Goal: Task Accomplishment & Management: Use online tool/utility

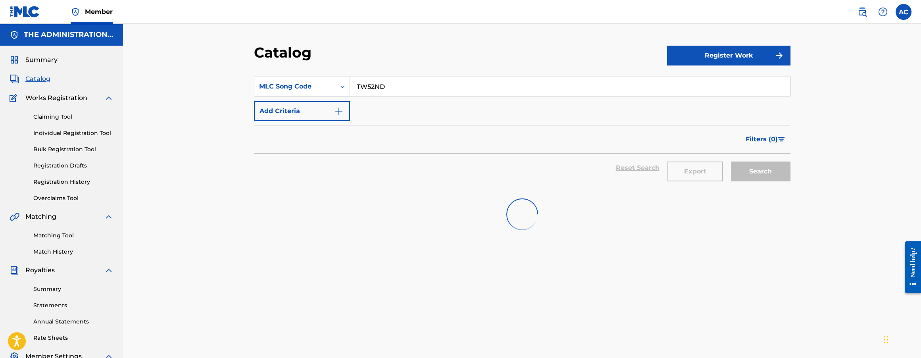
click at [379, 87] on input "TW52ND" at bounding box center [570, 86] width 440 height 19
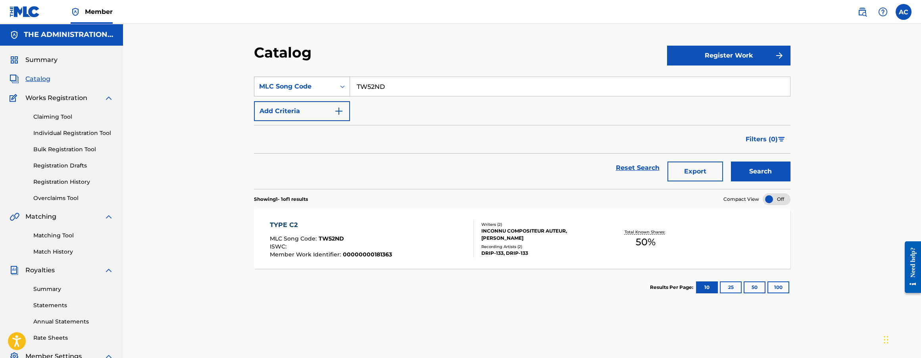
click at [335, 90] on div "Search Form" at bounding box center [342, 86] width 14 height 14
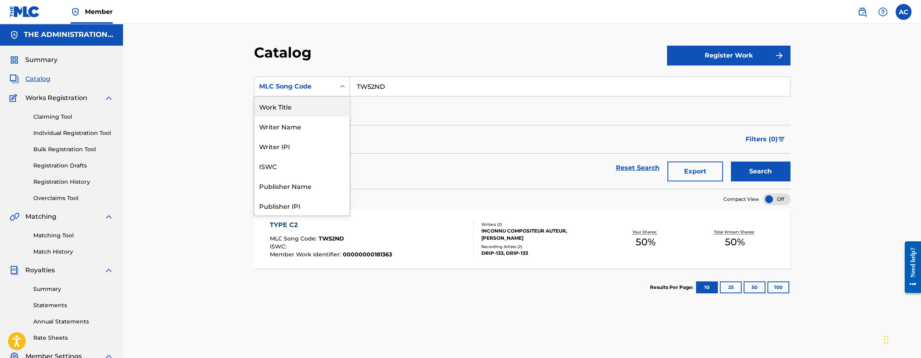
click at [297, 113] on div "Work Title" at bounding box center [301, 106] width 95 height 20
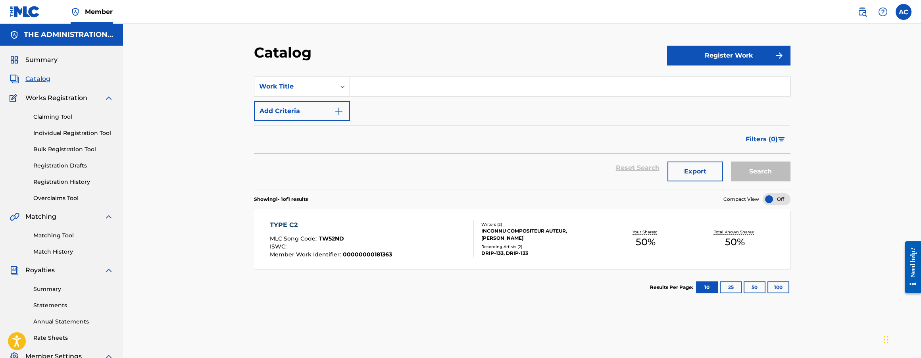
click at [379, 88] on input "Search Form" at bounding box center [570, 86] width 440 height 19
paste input "microAcid"
type input "microAcid"
click at [731, 161] on button "Search" at bounding box center [761, 171] width 60 height 20
click at [291, 239] on span "MLC Song Code :" at bounding box center [294, 238] width 49 height 7
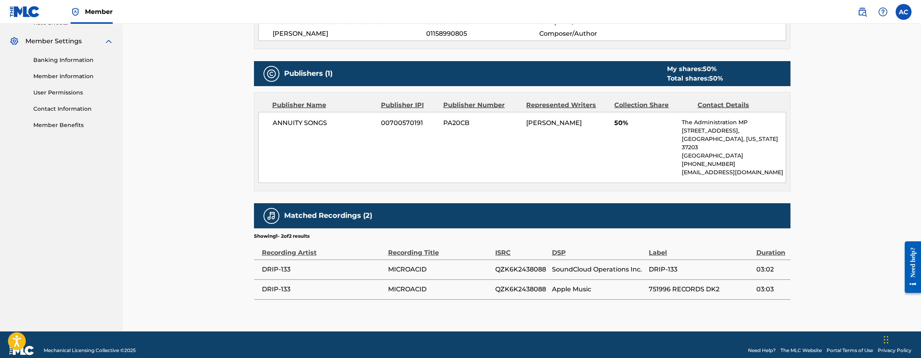
scroll to position [317, 0]
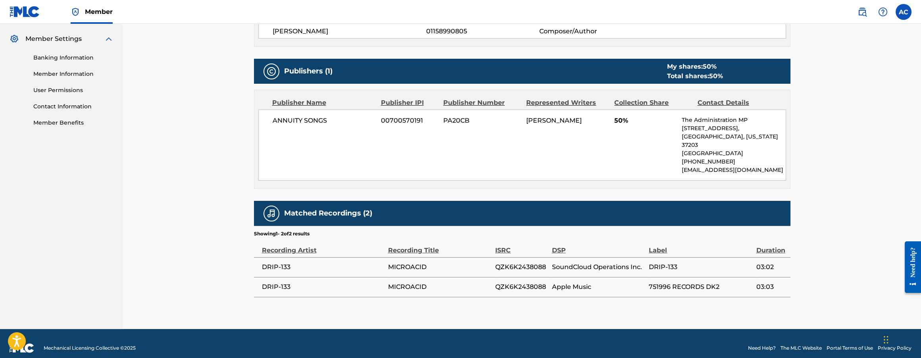
click at [519, 262] on span "QZK6K2438088" at bounding box center [521, 267] width 53 height 10
copy span "QZK6K2438088"
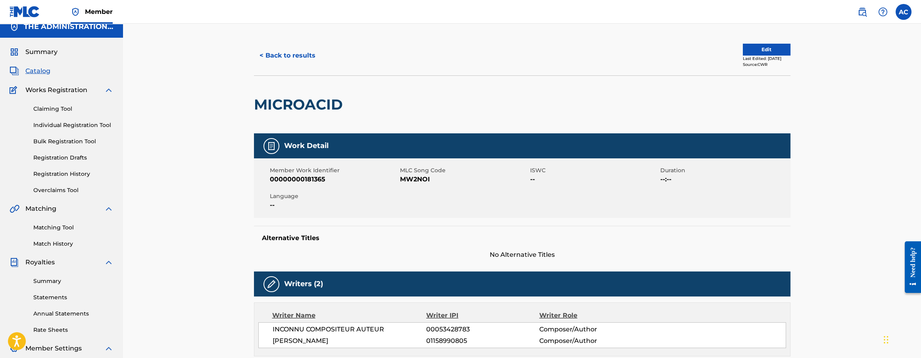
scroll to position [0, 0]
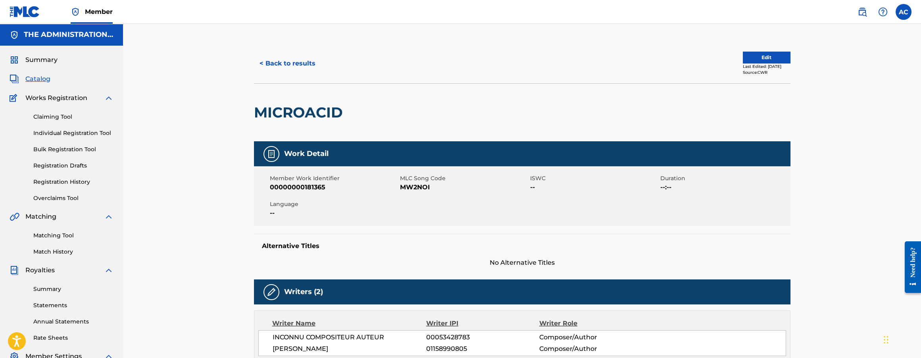
click at [292, 70] on button "< Back to results" at bounding box center [287, 64] width 67 height 20
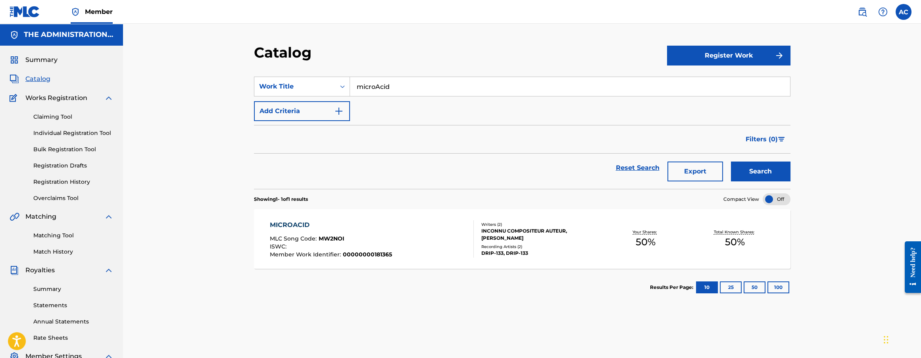
click at [481, 256] on div "DRIP-133, DRIP-133" at bounding box center [541, 253] width 120 height 7
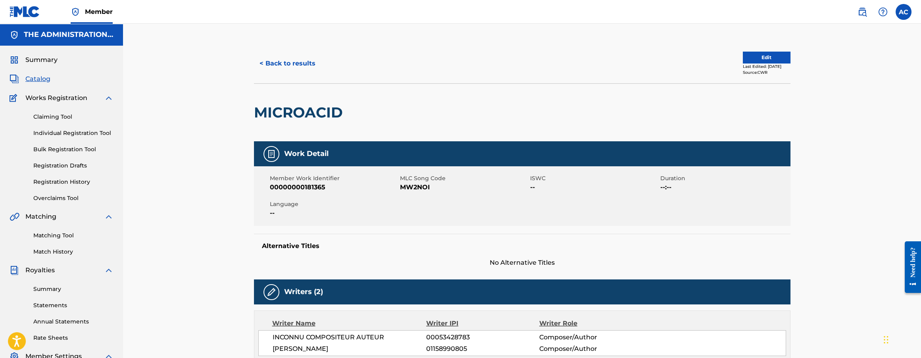
click at [299, 121] on h2 "MICROACID" at bounding box center [300, 113] width 93 height 18
click at [299, 119] on h2 "MICROACID" at bounding box center [300, 113] width 93 height 18
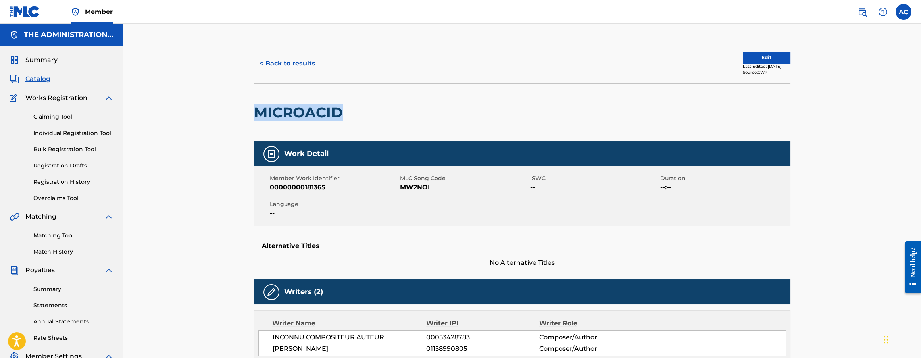
click at [299, 119] on h2 "MICROACID" at bounding box center [300, 113] width 93 height 18
copy h2 "MICROACID"
click at [420, 188] on span "MW2NOI" at bounding box center [464, 188] width 128 height 10
copy span "MW2NOI"
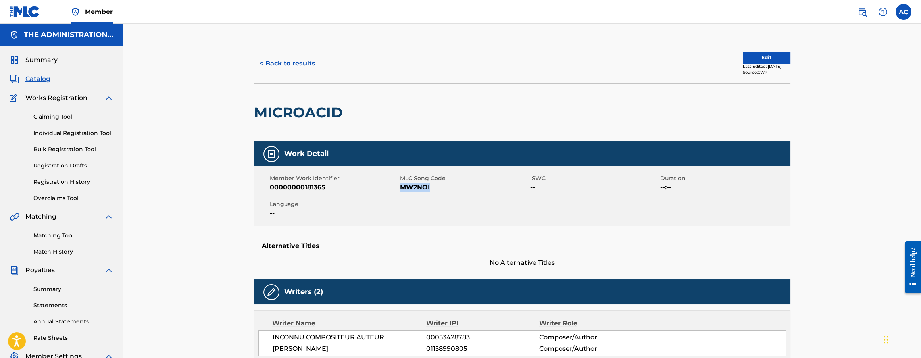
click at [312, 65] on button "< Back to results" at bounding box center [287, 64] width 67 height 20
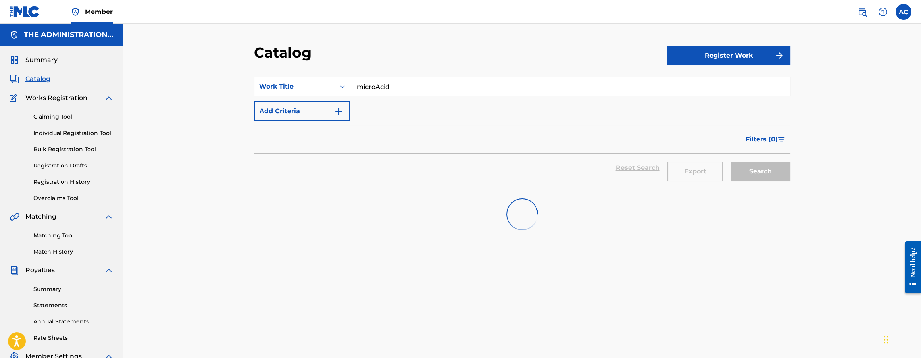
click at [371, 81] on input "microAcid" at bounding box center [570, 86] width 440 height 19
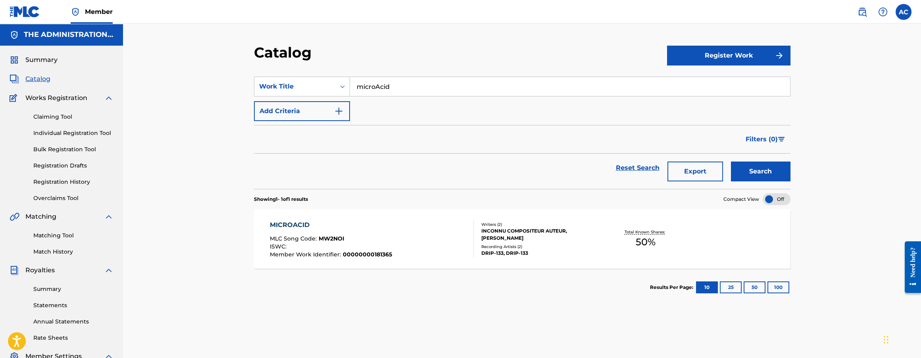
click at [371, 81] on input "microAcid" at bounding box center [570, 86] width 440 height 19
paste input "1off"
type input "1off"
click at [731, 161] on button "Search" at bounding box center [761, 171] width 60 height 20
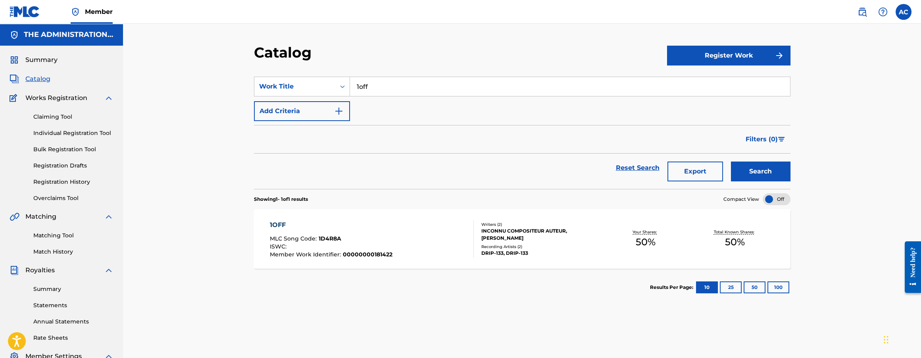
click at [428, 231] on div "1OFF MLC Song Code : 1D4R8A ISWC : Member Work Identifier : 00000000181422" at bounding box center [372, 238] width 204 height 37
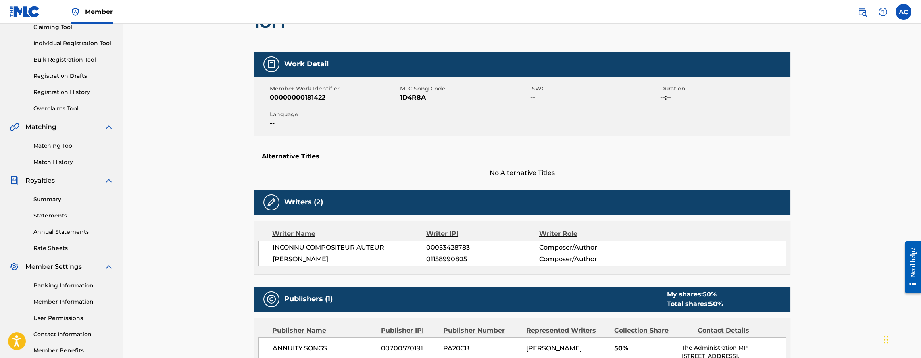
scroll to position [298, 0]
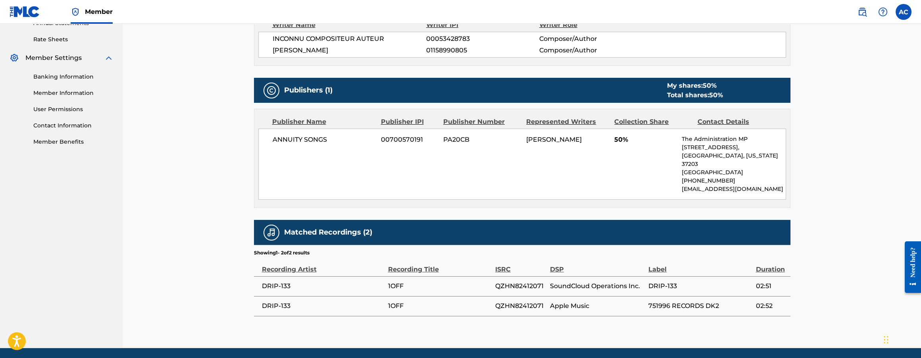
click at [506, 276] on td "QZHN82412071" at bounding box center [522, 286] width 55 height 20
copy span "QZHN82412071"
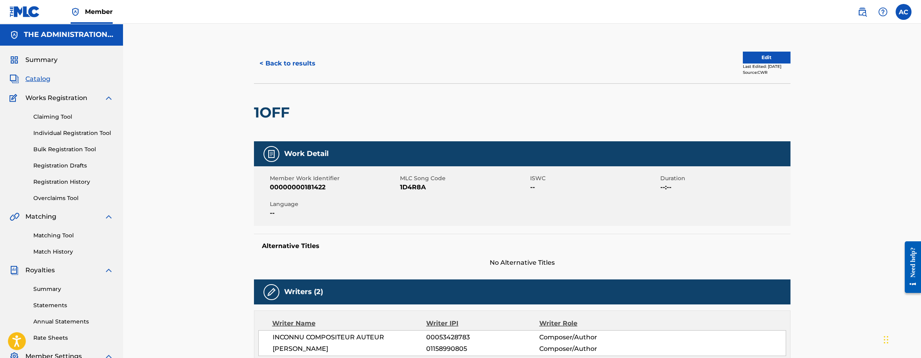
click at [282, 124] on div "1OFF" at bounding box center [274, 113] width 40 height 58
click at [281, 116] on h2 "1OFF" at bounding box center [274, 113] width 40 height 18
copy h2 "1OFF"
click at [411, 188] on span "1D4R8A" at bounding box center [464, 188] width 128 height 10
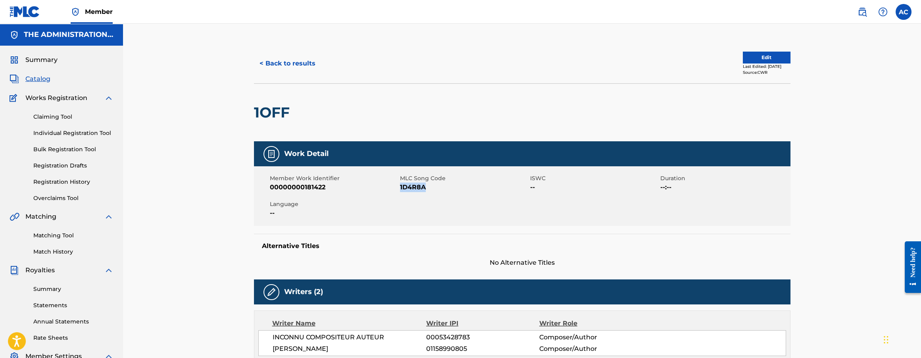
click at [411, 188] on span "1D4R8A" at bounding box center [464, 188] width 128 height 10
copy span "1D4R8A"
click at [295, 68] on button "< Back to results" at bounding box center [287, 64] width 67 height 20
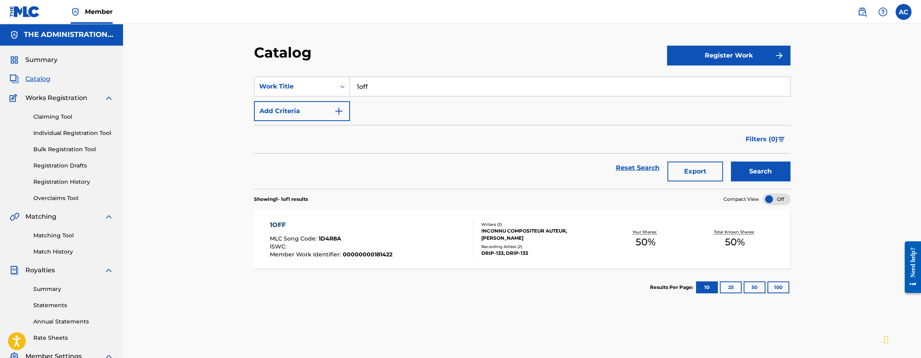
click at [367, 90] on input "1off" at bounding box center [570, 86] width 440 height 19
paste input "Active in BMI and MLC"
click at [731, 161] on button "Search" at bounding box center [761, 171] width 60 height 20
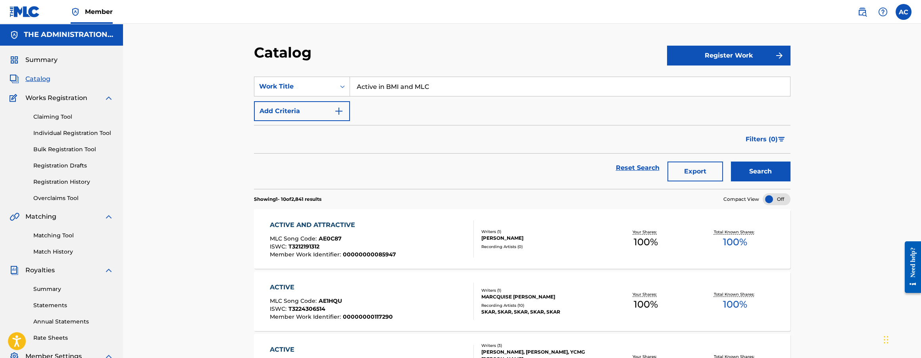
click at [378, 89] on input "Active in BMI and MLC" at bounding box center [570, 86] width 440 height 19
paste input "119"
type input "119"
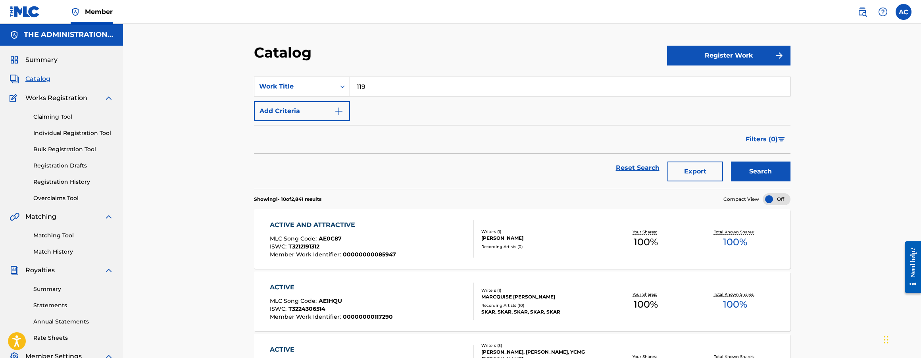
click at [731, 161] on button "Search" at bounding box center [761, 171] width 60 height 20
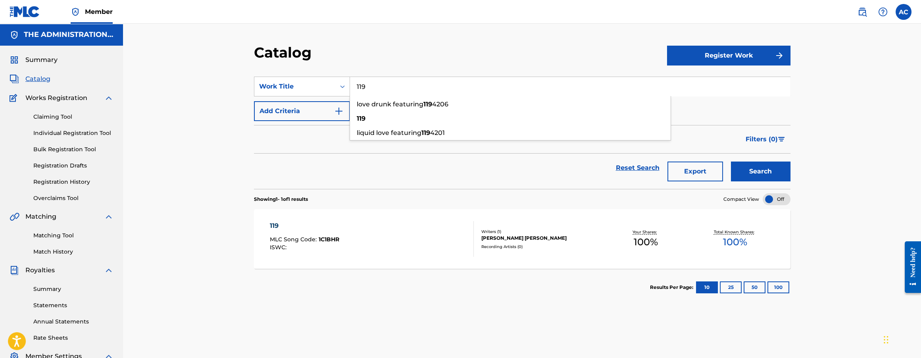
click at [408, 199] on section "Showing 1 - 1 of 1 results Compact View" at bounding box center [522, 197] width 536 height 16
click at [405, 217] on div "119 MLC Song Code : 1C1BHR ISWC : Writers ( 1 ) [PERSON_NAME] [PERSON_NAME] Rec…" at bounding box center [522, 239] width 536 height 60
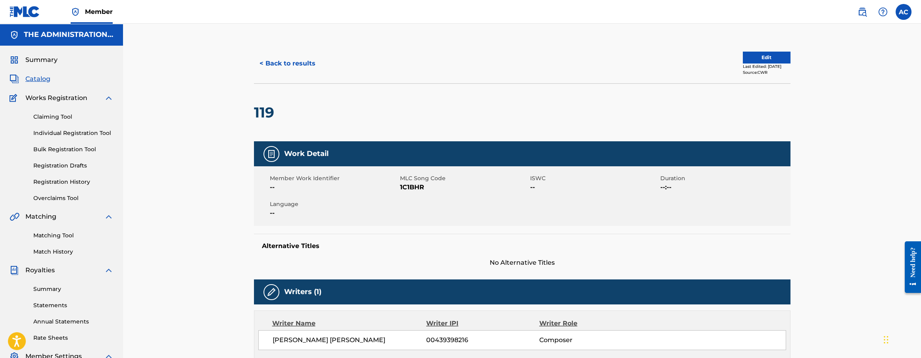
click at [292, 63] on button "< Back to results" at bounding box center [287, 64] width 67 height 20
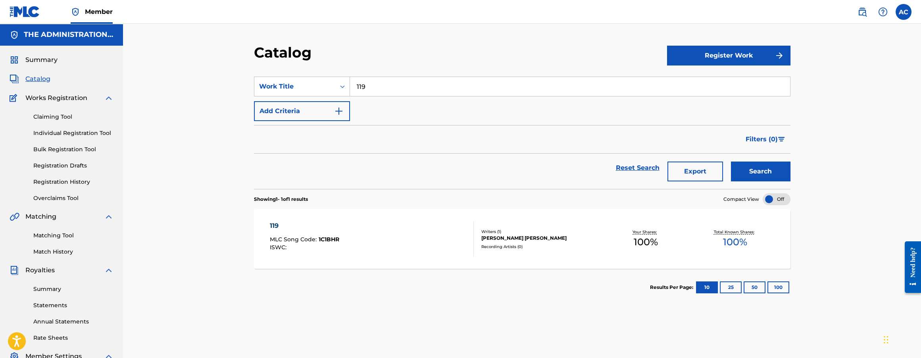
click at [863, 11] on img at bounding box center [862, 12] width 10 height 10
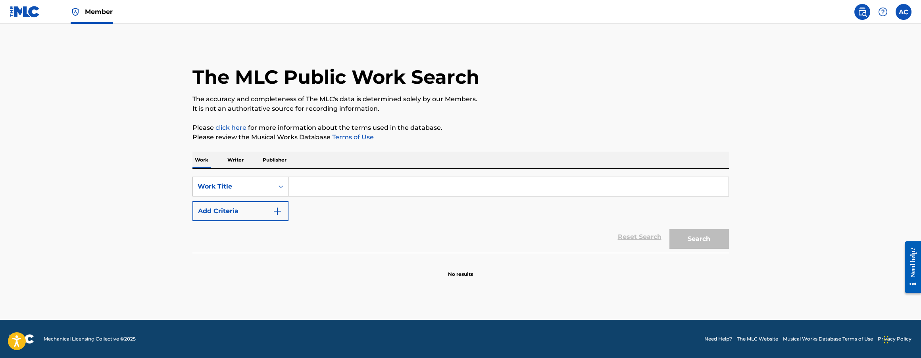
click at [274, 209] on img "Search Form" at bounding box center [278, 211] width 10 height 10
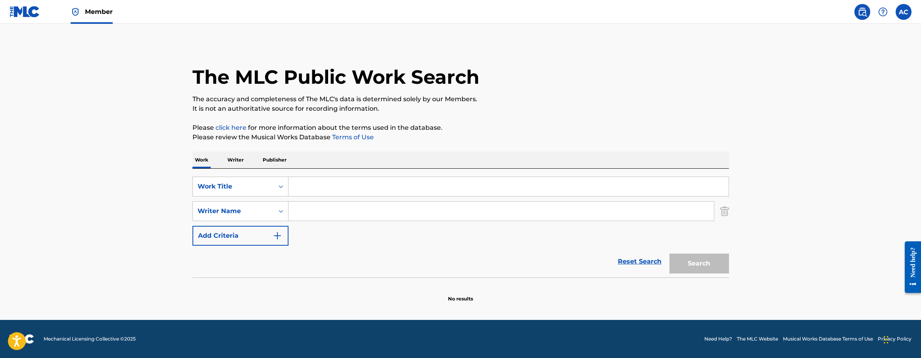
click at [313, 210] on input "Search Form" at bounding box center [500, 211] width 425 height 19
paste input "[PERSON_NAME]"
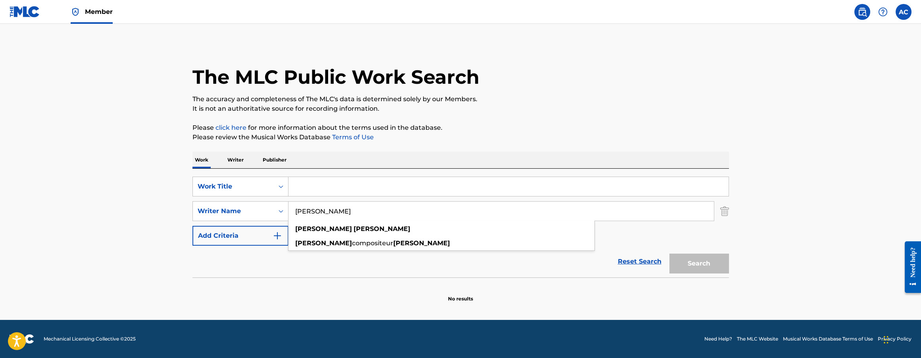
type input "[PERSON_NAME]"
click at [311, 182] on input "Search Form" at bounding box center [508, 186] width 440 height 19
paste input "119"
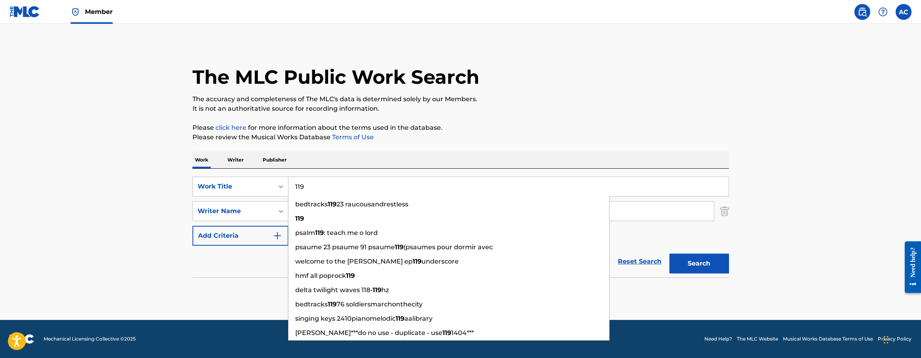
type input "119"
click at [695, 270] on button "Search" at bounding box center [699, 264] width 60 height 20
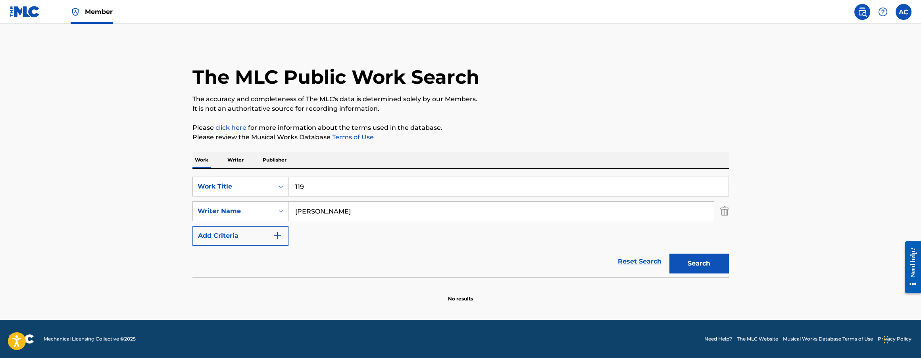
click at [96, 9] on span "Member" at bounding box center [99, 11] width 28 height 9
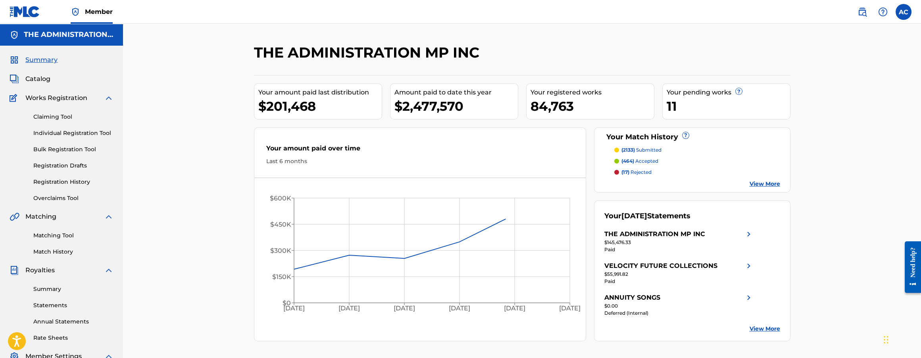
click at [37, 80] on span "Catalog" at bounding box center [37, 79] width 25 height 10
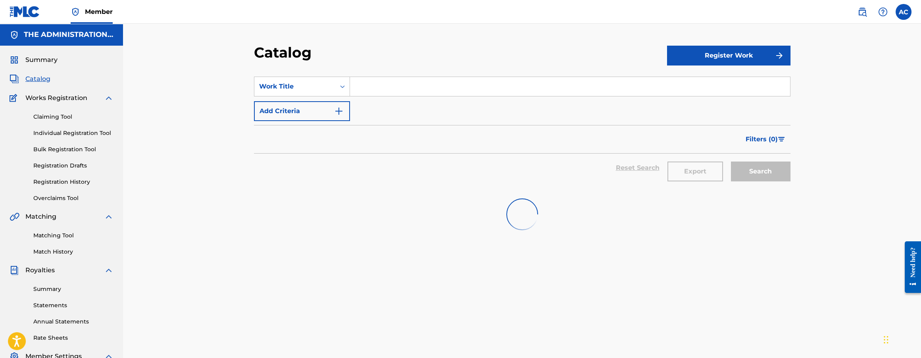
click at [386, 90] on input "Search Form" at bounding box center [570, 86] width 440 height 19
paste input "119"
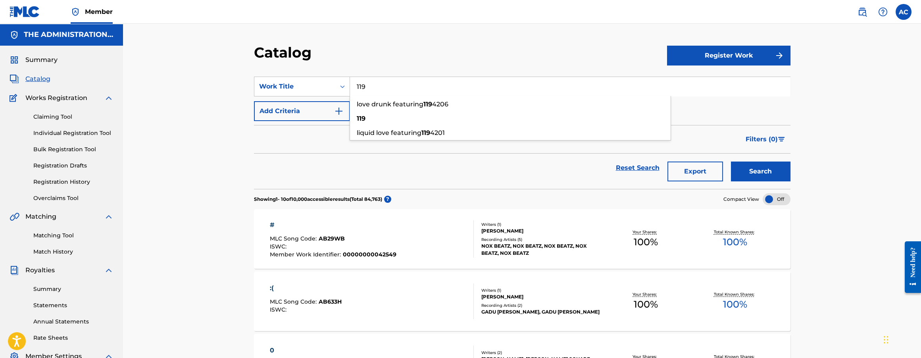
type input "119"
click at [334, 111] on img "Search Form" at bounding box center [339, 111] width 10 height 10
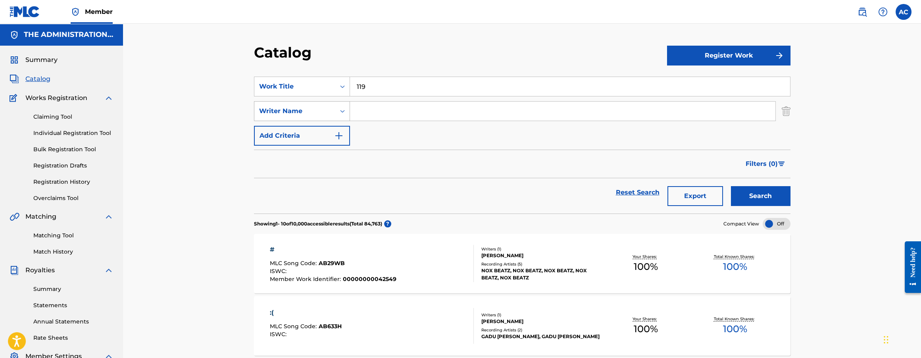
click at [340, 108] on icon "Search Form" at bounding box center [342, 111] width 8 height 8
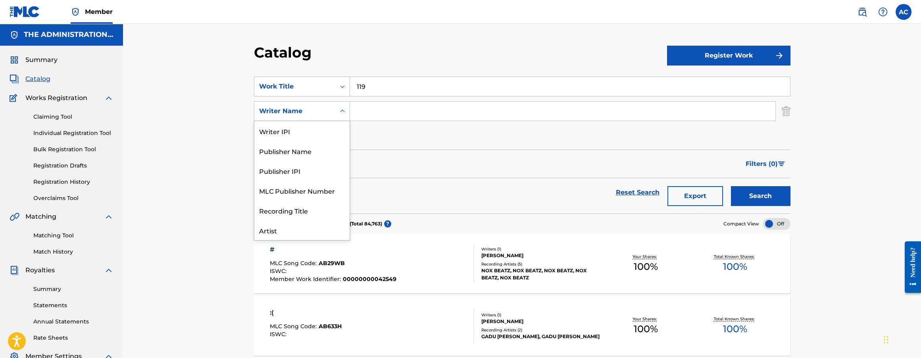
scroll to position [40, 0]
click at [326, 190] on div "Artist" at bounding box center [301, 191] width 95 height 20
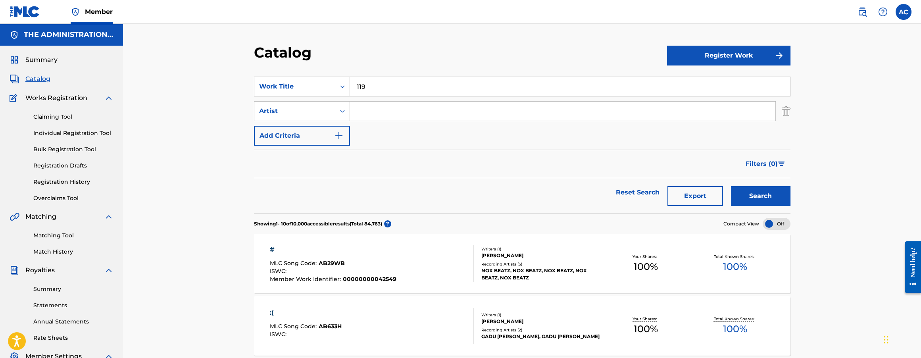
click at [417, 110] on input "Search Form" at bounding box center [562, 111] width 425 height 19
paste input "Drip-133"
click at [374, 110] on input "Drip-133" at bounding box center [562, 111] width 425 height 19
type input "Drip 133"
click at [731, 186] on button "Search" at bounding box center [761, 196] width 60 height 20
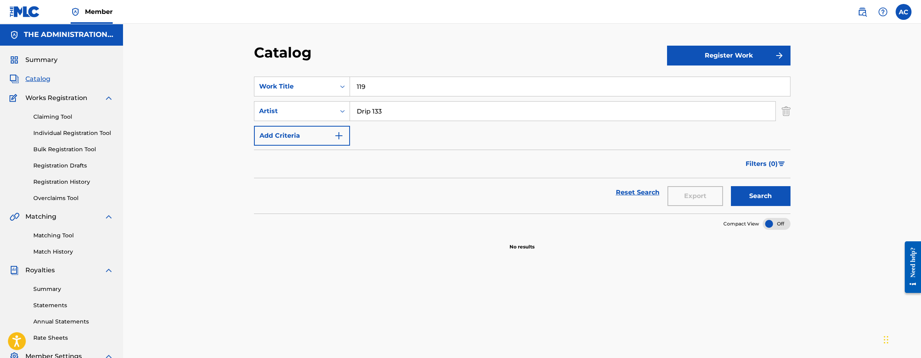
click at [367, 92] on input "119" at bounding box center [570, 86] width 440 height 19
click at [395, 87] on input "119" at bounding box center [570, 86] width 440 height 19
paste input "finalHours"
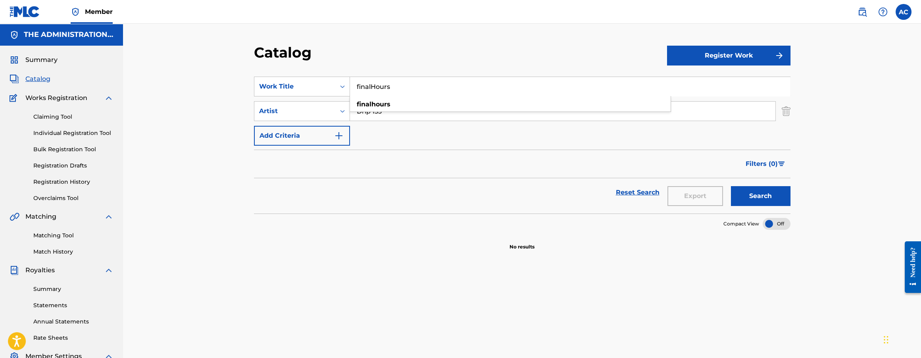
type input "finalHours"
click at [757, 195] on button "Search" at bounding box center [761, 196] width 60 height 20
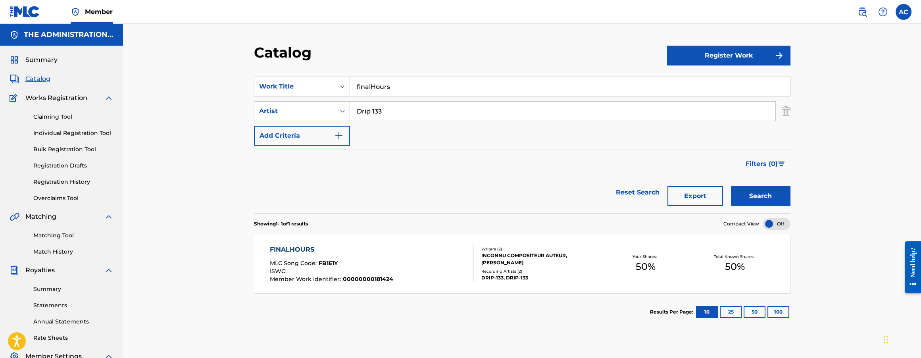
click at [367, 282] on span "00000000181424" at bounding box center [368, 278] width 50 height 7
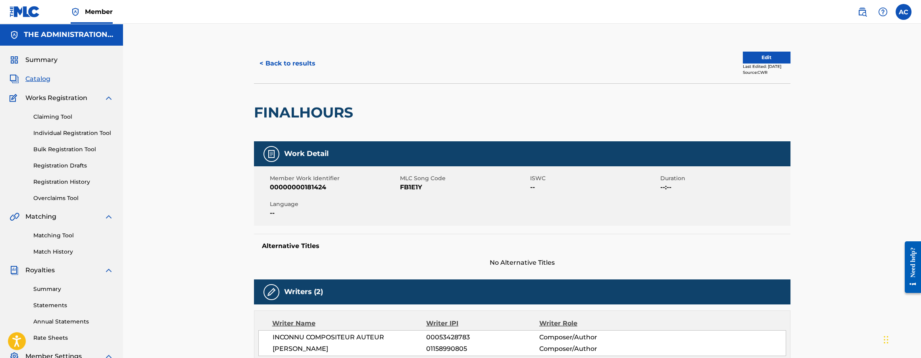
click at [297, 115] on h2 "FINALHOURS" at bounding box center [305, 113] width 103 height 18
copy div "FINALHOURS"
click at [413, 190] on span "FB1E1Y" at bounding box center [464, 188] width 128 height 10
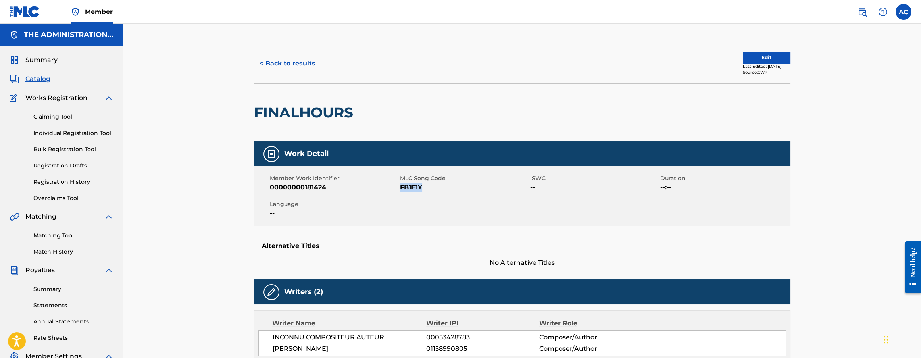
click at [413, 190] on span "FB1E1Y" at bounding box center [464, 188] width 128 height 10
copy span "FB1E1Y"
click at [279, 64] on button "< Back to results" at bounding box center [287, 64] width 67 height 20
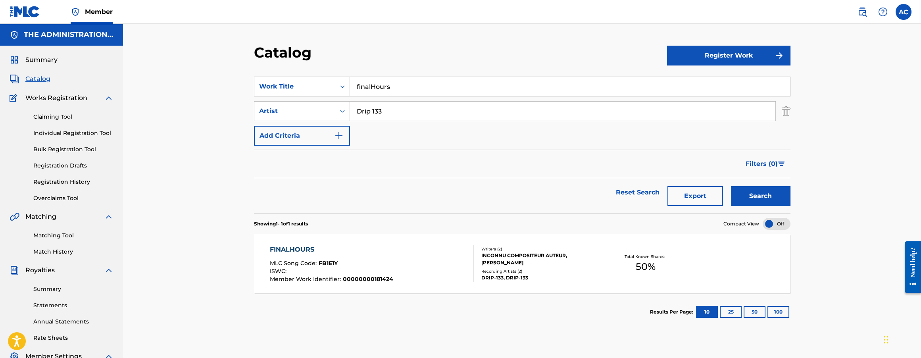
click at [385, 86] on input "finalHours" at bounding box center [570, 86] width 440 height 19
type input "119"
click at [788, 113] on img "Search Form" at bounding box center [786, 111] width 9 height 20
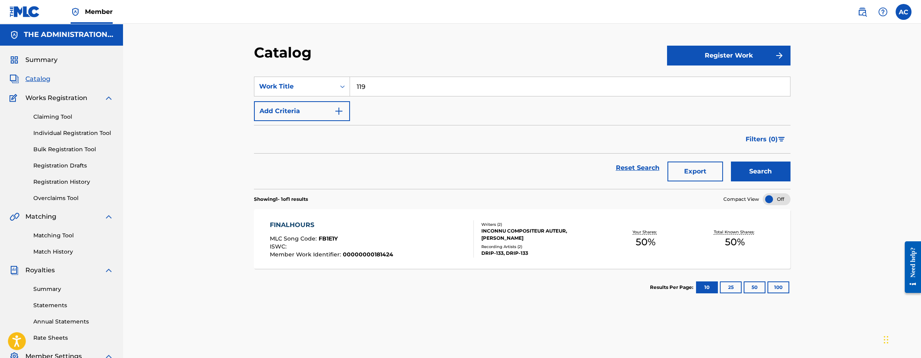
click at [757, 177] on button "Search" at bounding box center [761, 171] width 60 height 20
click at [512, 240] on div "[PERSON_NAME] [PERSON_NAME]" at bounding box center [541, 238] width 120 height 7
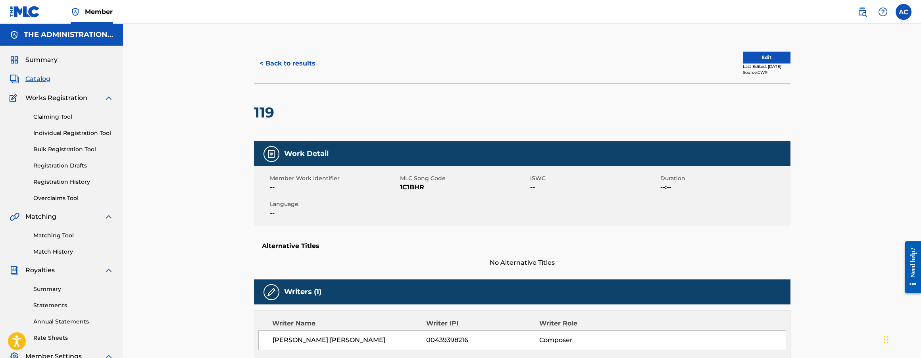
click at [762, 60] on button "Edit" at bounding box center [767, 58] width 48 height 12
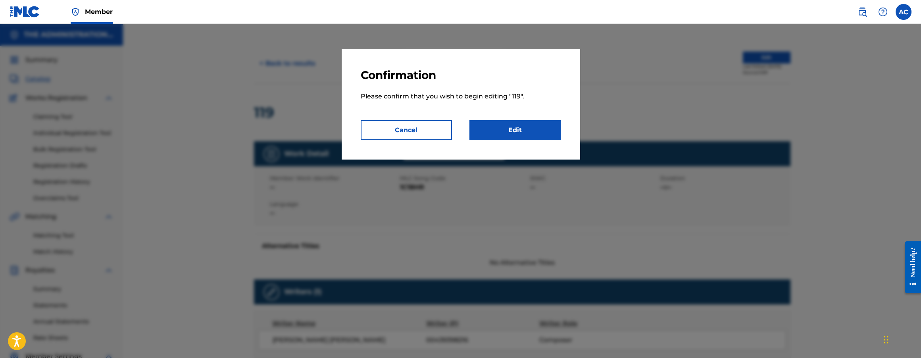
click at [533, 135] on link "Edit" at bounding box center [514, 130] width 91 height 20
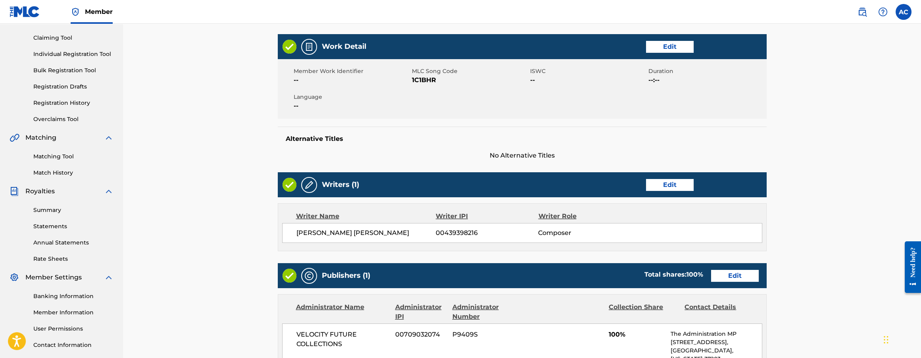
scroll to position [299, 0]
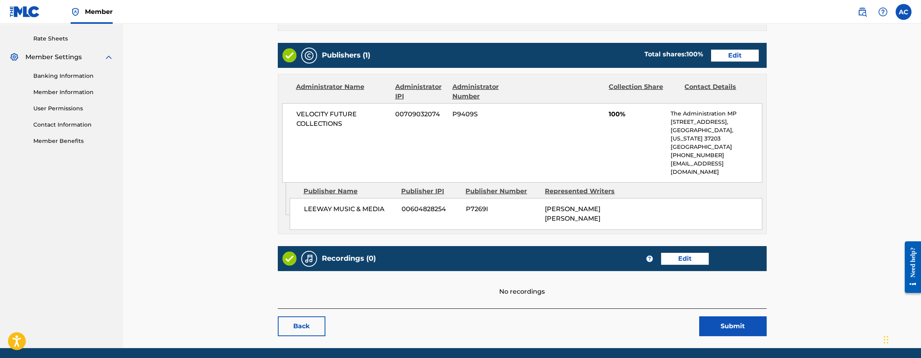
click at [684, 253] on link "Edit" at bounding box center [685, 259] width 48 height 12
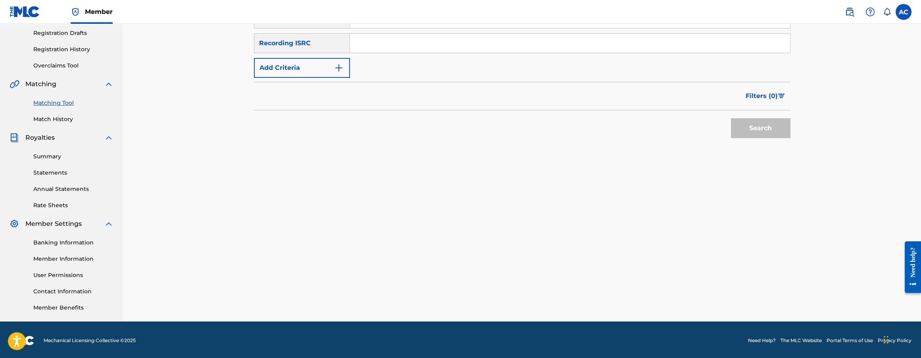
click at [389, 37] on input "Search Form" at bounding box center [570, 43] width 440 height 19
paste input "QZK6K2438088"
type input "QZK6K2438088"
click at [731, 118] on button "Search" at bounding box center [761, 128] width 60 height 20
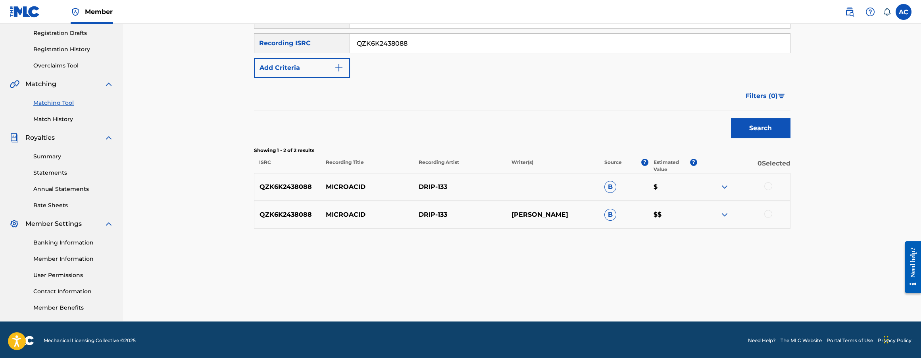
click at [767, 186] on div at bounding box center [768, 186] width 8 height 8
click at [770, 212] on div at bounding box center [768, 214] width 8 height 8
click at [576, 288] on button "Match 2 Groups" at bounding box center [558, 293] width 88 height 20
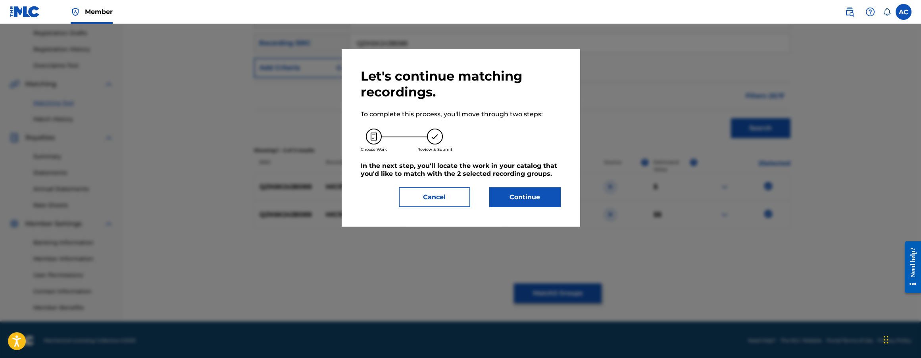
click at [528, 195] on button "Continue" at bounding box center [524, 197] width 71 height 20
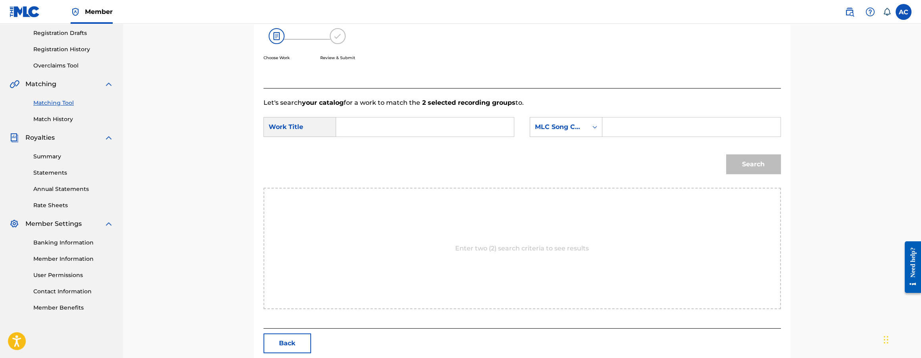
click at [358, 131] on input "Search Form" at bounding box center [425, 126] width 164 height 19
paste input "MICROACID"
type input "MICROACID"
click at [629, 123] on input "Search Form" at bounding box center [691, 126] width 164 height 19
paste input "MW2NOI"
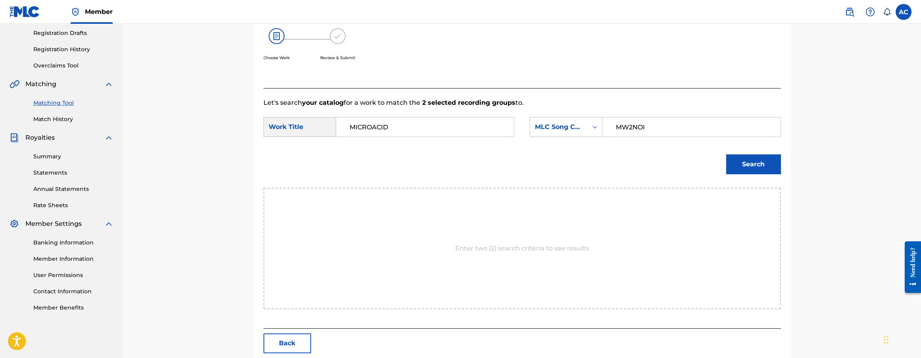
type input "MW2NOI"
click at [732, 165] on button "Search" at bounding box center [753, 164] width 55 height 20
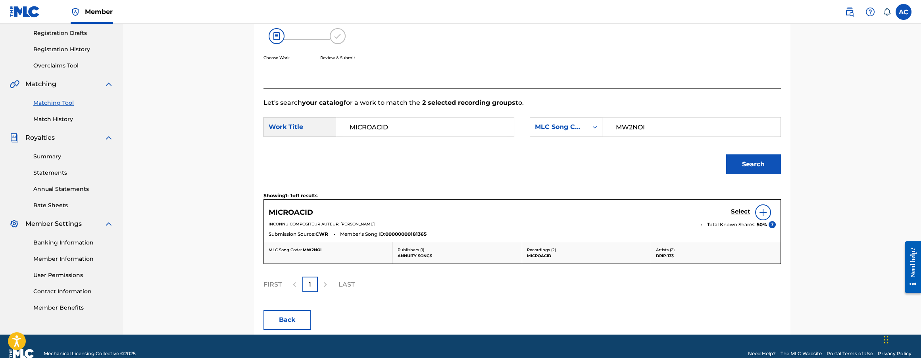
click at [743, 213] on h5 "Select" at bounding box center [740, 212] width 19 height 8
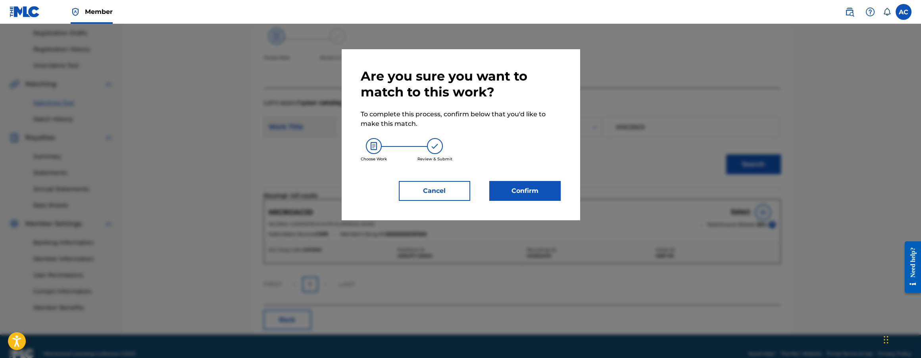
click at [523, 189] on button "Confirm" at bounding box center [524, 191] width 71 height 20
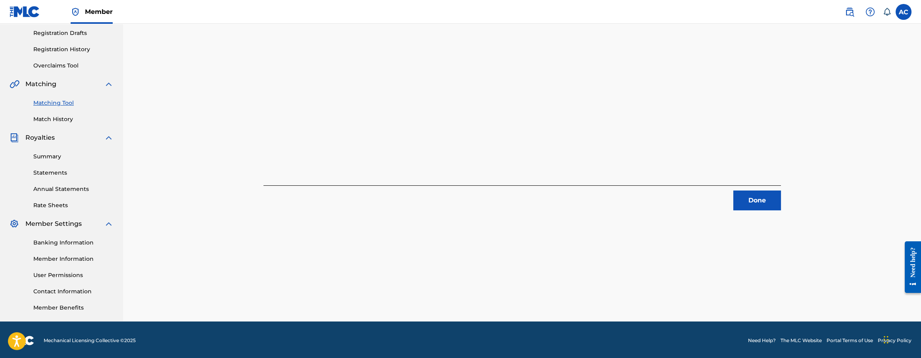
click at [753, 198] on button "Done" at bounding box center [757, 200] width 48 height 20
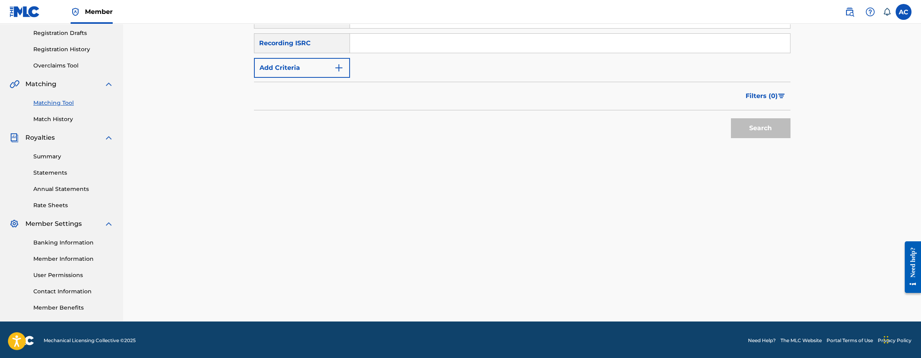
click at [411, 45] on input "Search Form" at bounding box center [570, 43] width 440 height 19
paste input "QZHN82412071"
type input "QZHN82412071"
click at [731, 118] on button "Search" at bounding box center [761, 128] width 60 height 20
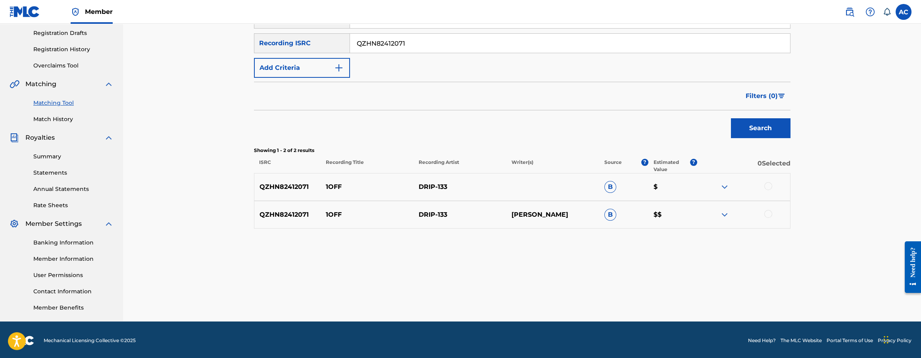
click at [771, 186] on div at bounding box center [768, 186] width 8 height 8
click at [767, 213] on div at bounding box center [768, 214] width 8 height 8
click at [529, 300] on button "Match 2 Groups" at bounding box center [558, 293] width 88 height 20
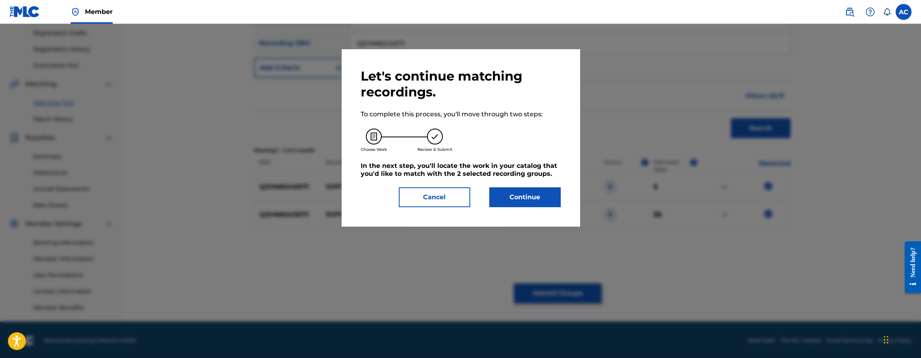
click at [528, 200] on button "Continue" at bounding box center [524, 197] width 71 height 20
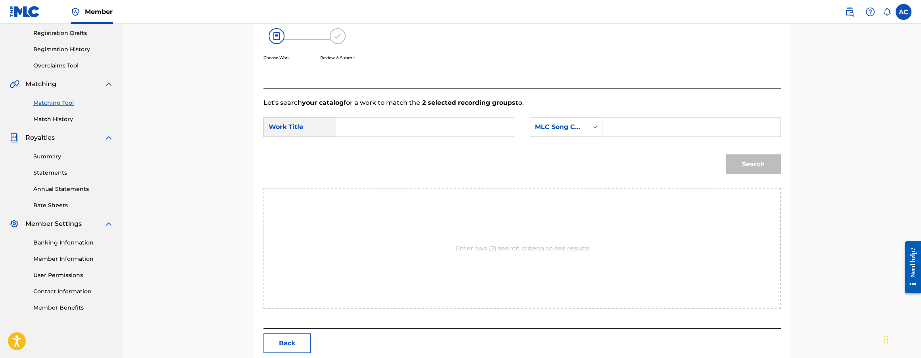
click at [392, 121] on input "Search Form" at bounding box center [425, 126] width 164 height 19
paste input "1OFF"
type input "1OFF"
click at [671, 132] on input "Search Form" at bounding box center [691, 126] width 164 height 19
paste input "1D4R8A"
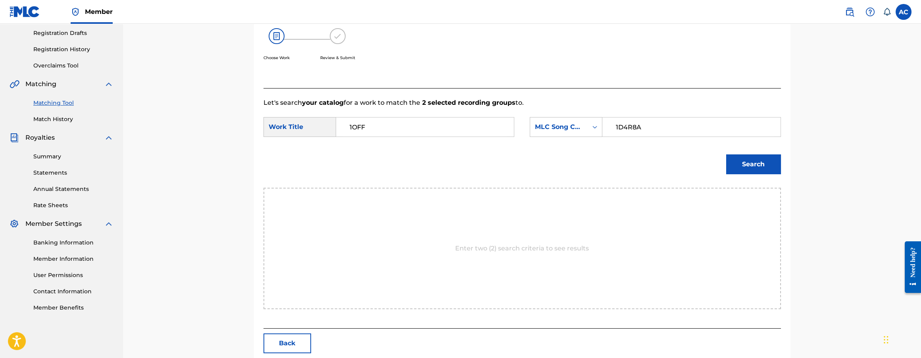
type input "1D4R8A"
click at [733, 164] on button "Search" at bounding box center [753, 164] width 55 height 20
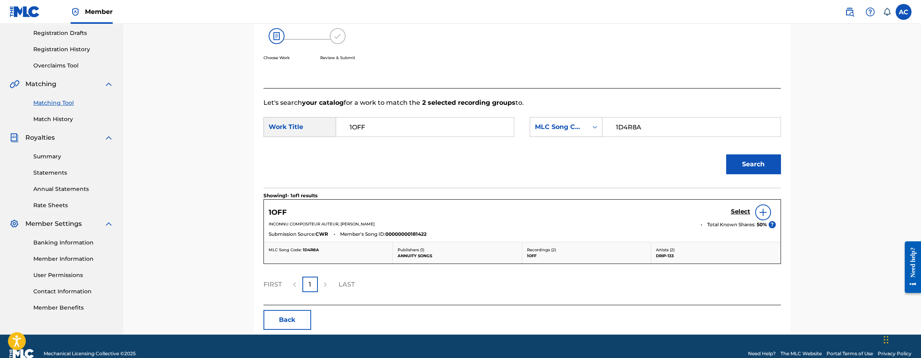
click at [736, 209] on h5 "Select" at bounding box center [740, 212] width 19 height 8
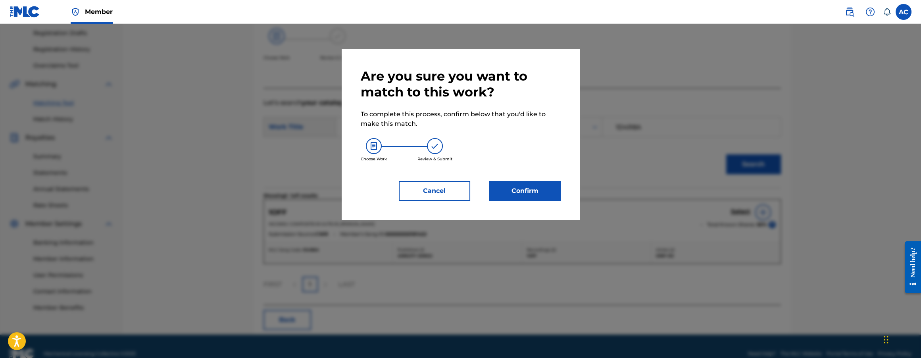
click at [540, 188] on button "Confirm" at bounding box center [524, 191] width 71 height 20
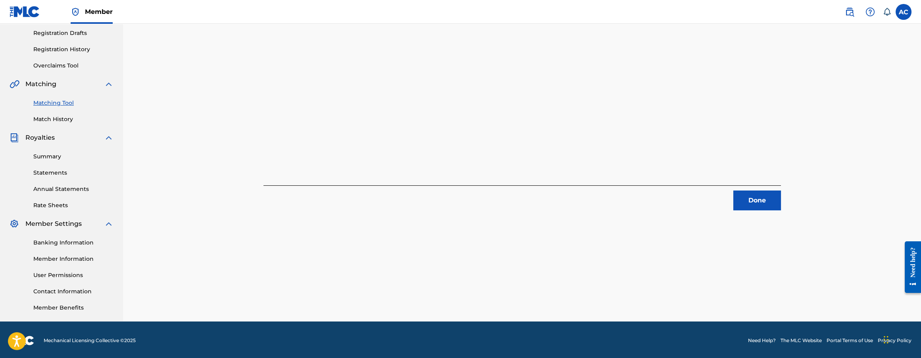
click at [751, 198] on button "Done" at bounding box center [757, 200] width 48 height 20
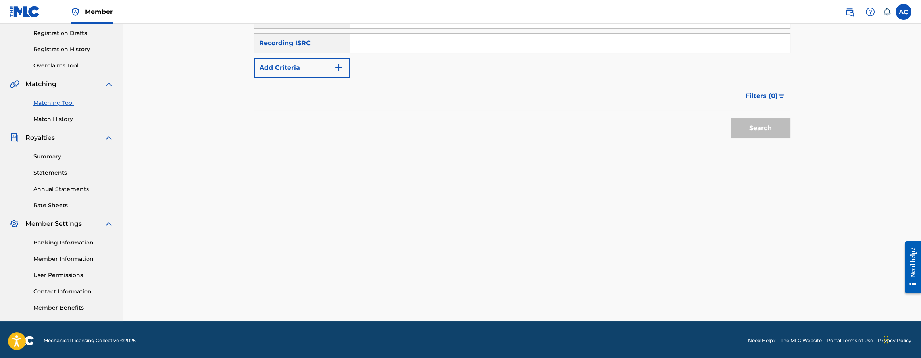
click at [457, 45] on input "Search Form" at bounding box center [570, 43] width 440 height 19
paste input "QZFYX2483611"
type input "QZFYX2483611"
click at [731, 118] on button "Search" at bounding box center [761, 128] width 60 height 20
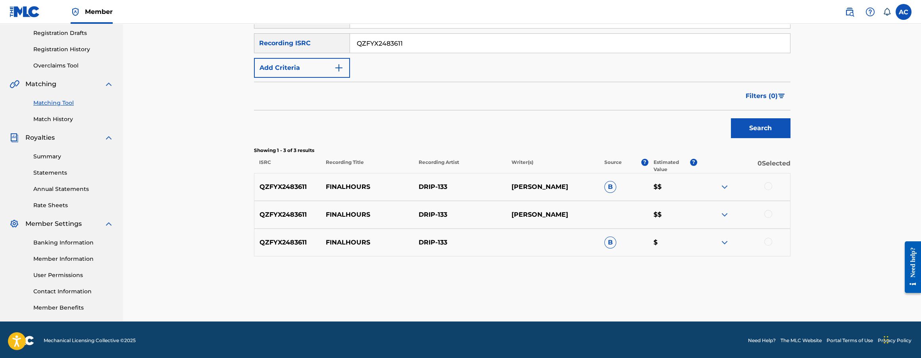
click at [767, 186] on div at bounding box center [768, 186] width 8 height 8
click at [768, 211] on div at bounding box center [768, 214] width 8 height 8
click at [771, 240] on div at bounding box center [768, 242] width 8 height 8
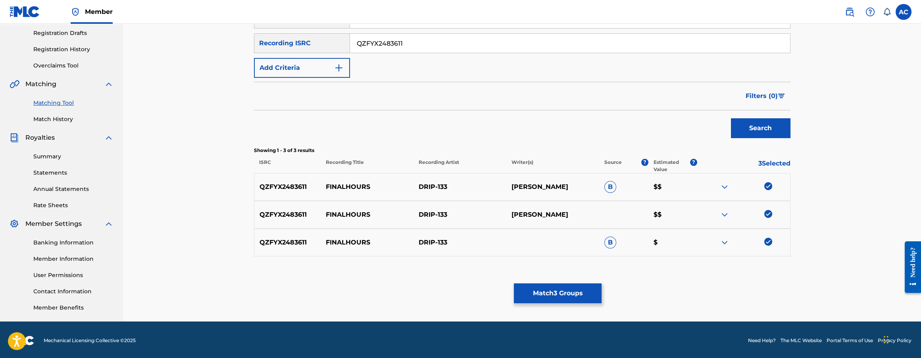
click at [590, 295] on button "Match 3 Groups" at bounding box center [558, 293] width 88 height 20
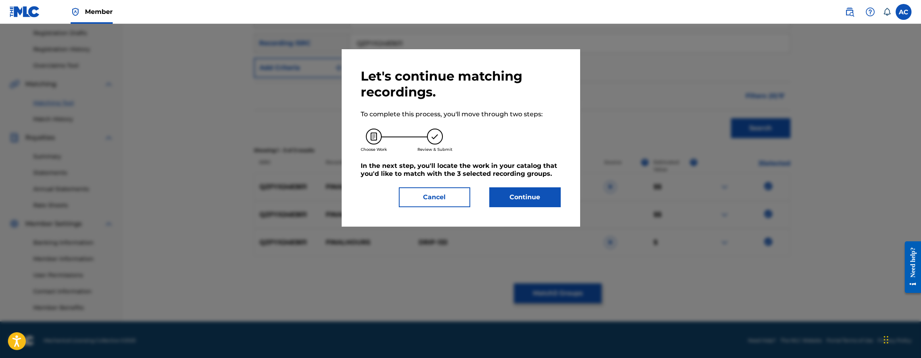
click at [551, 212] on div "Let's continue matching recordings. To complete this process, you'll move throu…" at bounding box center [461, 137] width 238 height 177
click at [550, 210] on div "Let's continue matching recordings. To complete this process, you'll move throu…" at bounding box center [461, 137] width 238 height 177
click at [538, 198] on button "Continue" at bounding box center [524, 197] width 71 height 20
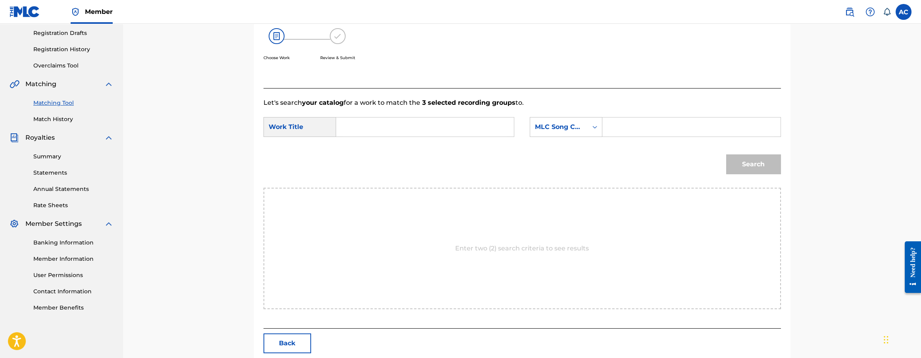
click at [392, 120] on input "Search Form" at bounding box center [425, 126] width 164 height 19
click at [355, 169] on div "Search" at bounding box center [521, 166] width 517 height 41
click at [361, 134] on input "Search Form" at bounding box center [425, 126] width 164 height 19
paste input "FINALHOURS"
type input "FINALHOURS"
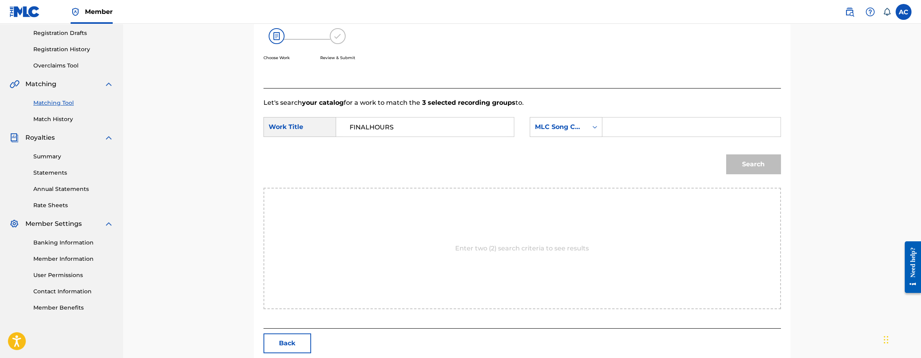
click at [627, 129] on input "Search Form" at bounding box center [691, 126] width 164 height 19
paste input "FB1E1Y"
type input "FB1E1Y"
click at [750, 156] on button "Search" at bounding box center [753, 164] width 55 height 20
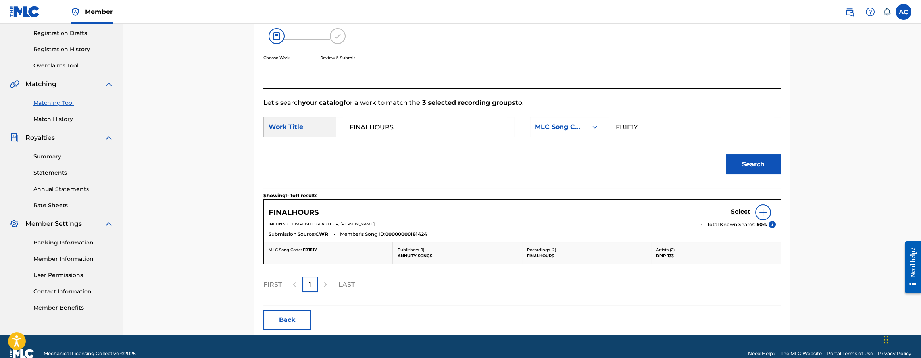
click at [747, 213] on h5 "Select" at bounding box center [740, 212] width 19 height 8
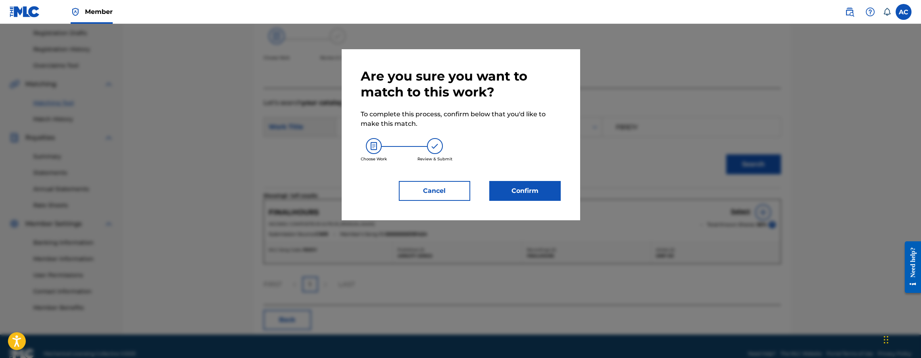
click at [531, 195] on button "Confirm" at bounding box center [524, 191] width 71 height 20
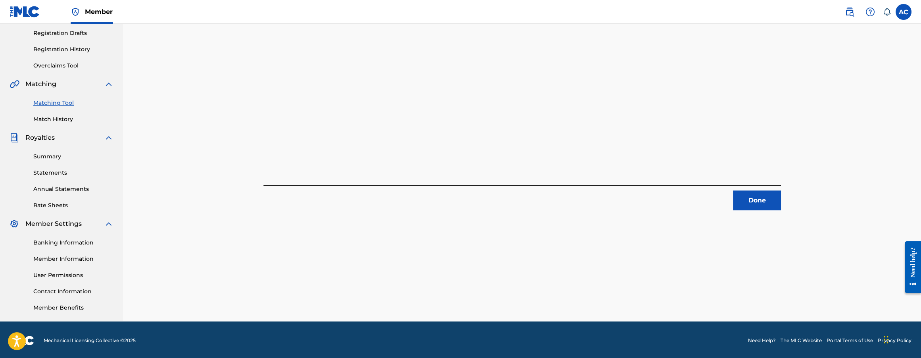
click at [753, 202] on button "Done" at bounding box center [757, 200] width 48 height 20
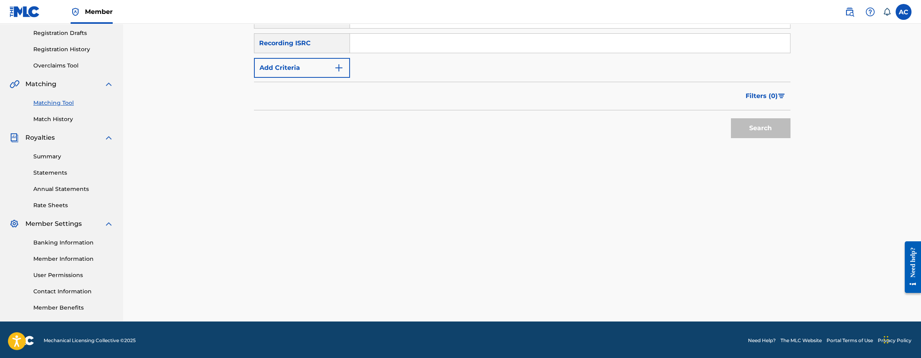
scroll to position [134, 0]
